Goal: Navigation & Orientation: Find specific page/section

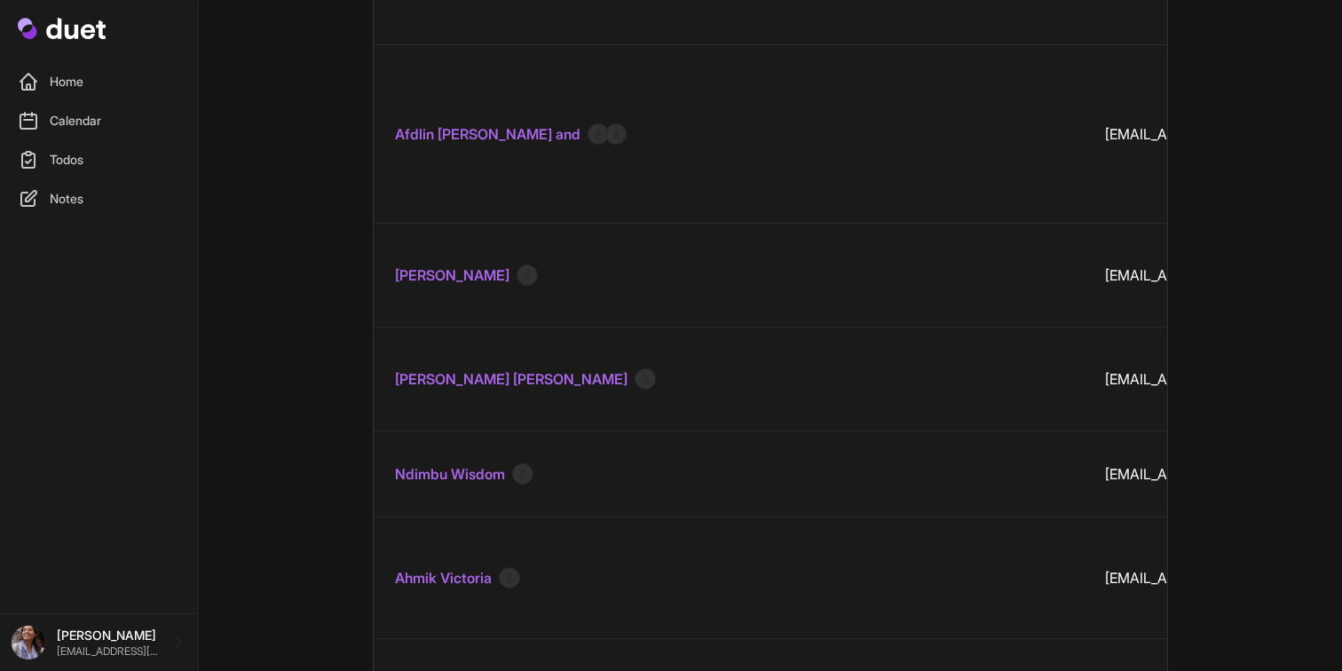
scroll to position [11576, 0]
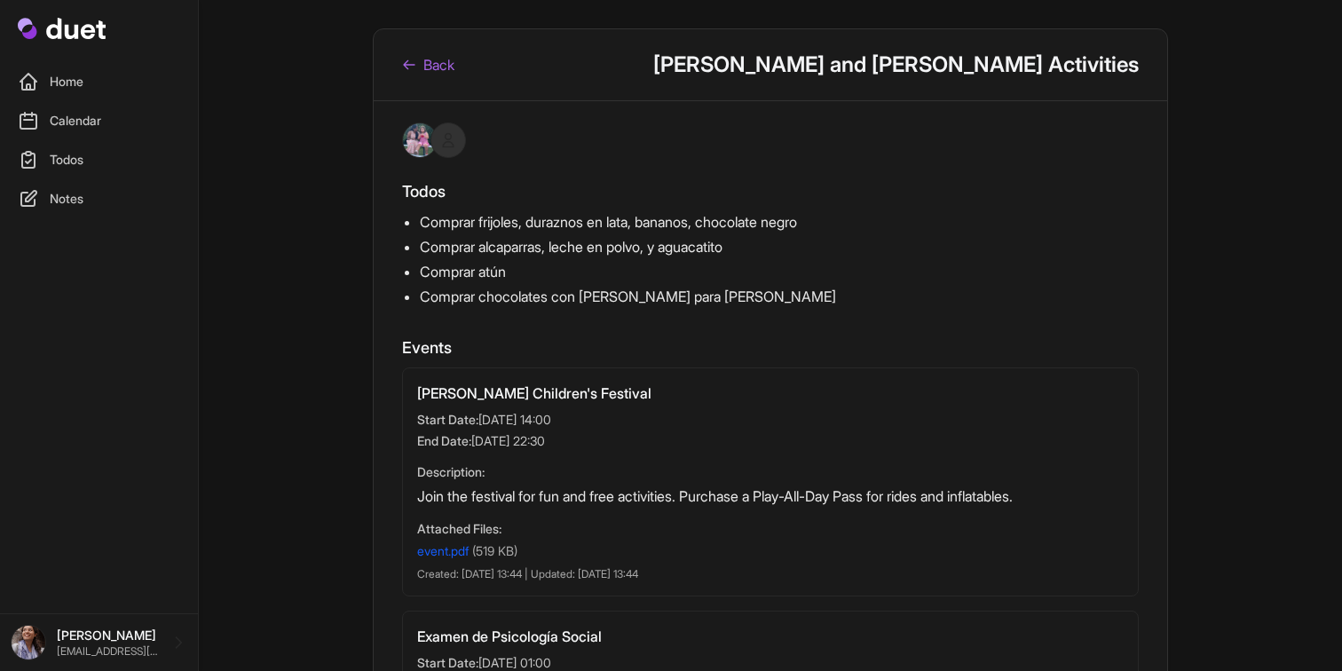
click at [441, 75] on div "Back Alejandra Chavez and Samuel Chavez Activities" at bounding box center [771, 65] width 794 height 72
click at [444, 69] on link "Back" at bounding box center [428, 64] width 52 height 21
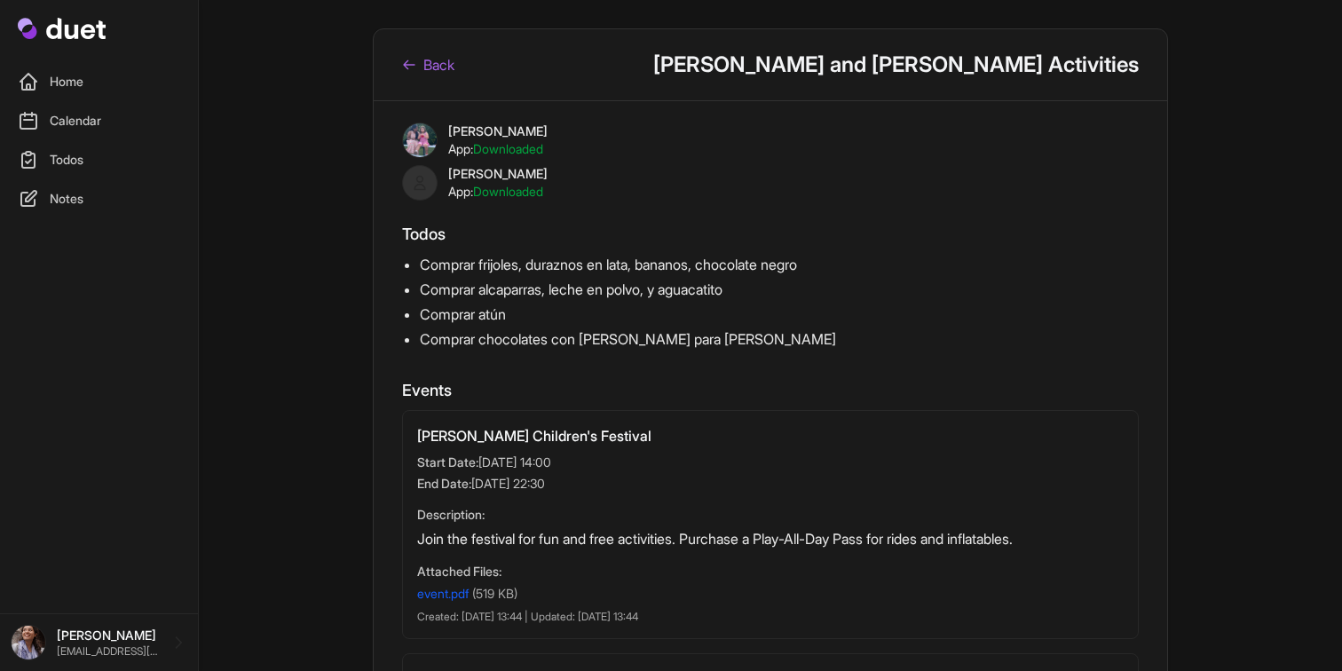
click at [431, 59] on link "Back" at bounding box center [428, 64] width 52 height 21
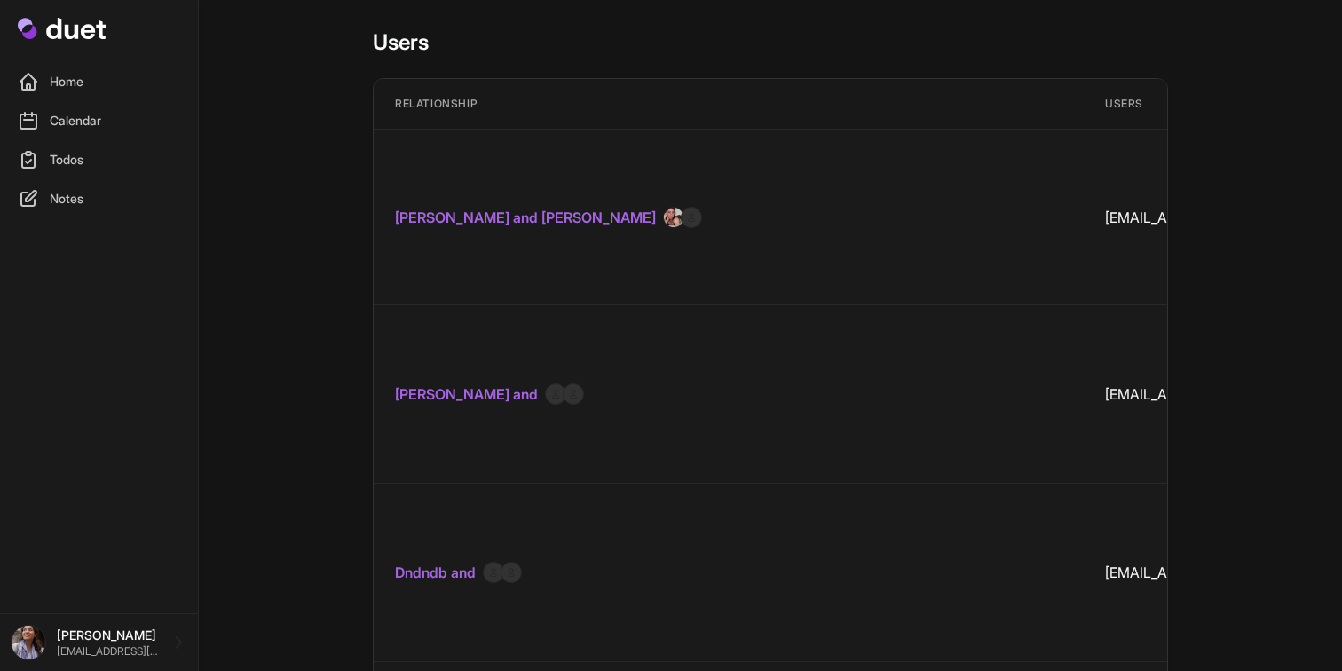
click at [550, 207] on link "[PERSON_NAME] and [PERSON_NAME]" at bounding box center [525, 217] width 261 height 21
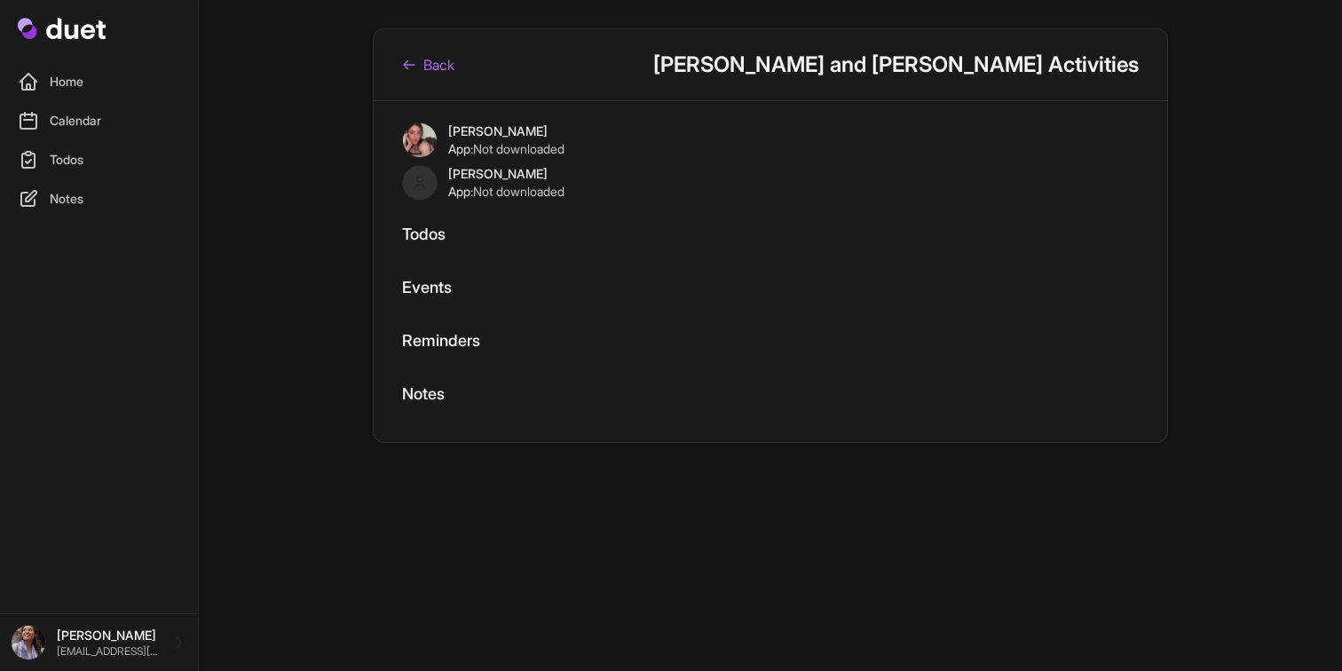
click at [56, 75] on link "Home" at bounding box center [99, 82] width 177 height 36
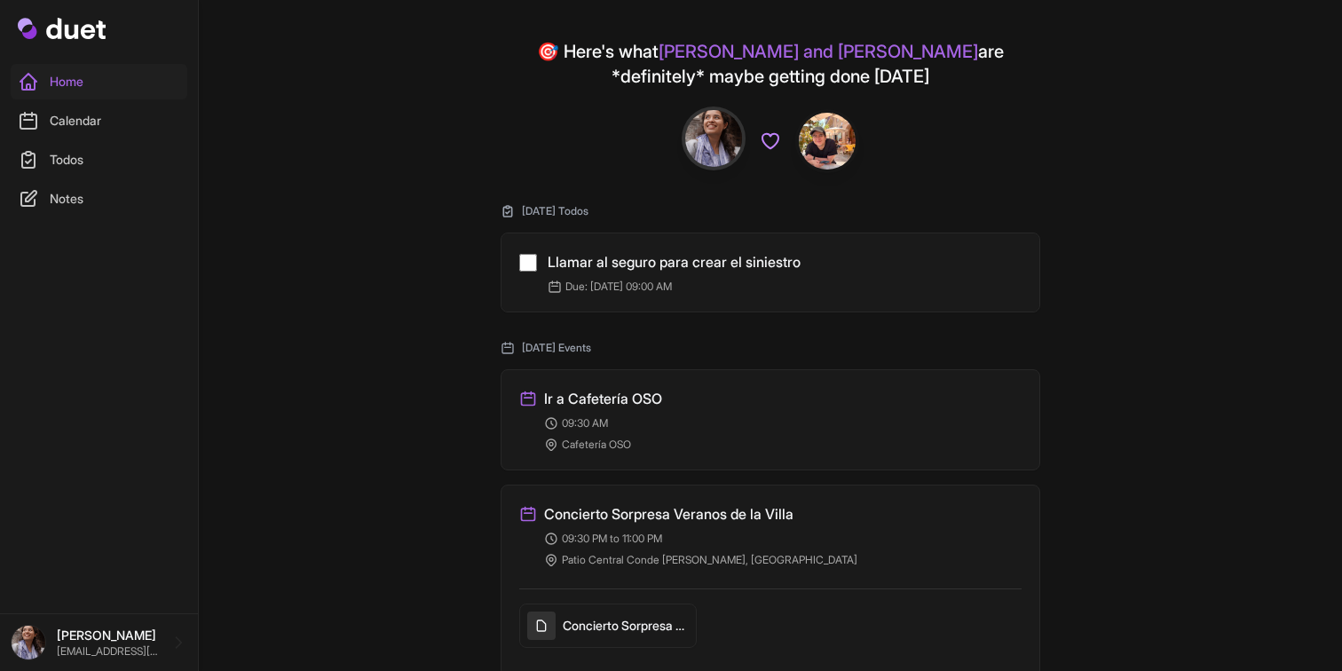
click at [56, 75] on link "Home" at bounding box center [99, 82] width 177 height 36
